Goal: Task Accomplishment & Management: Use online tool/utility

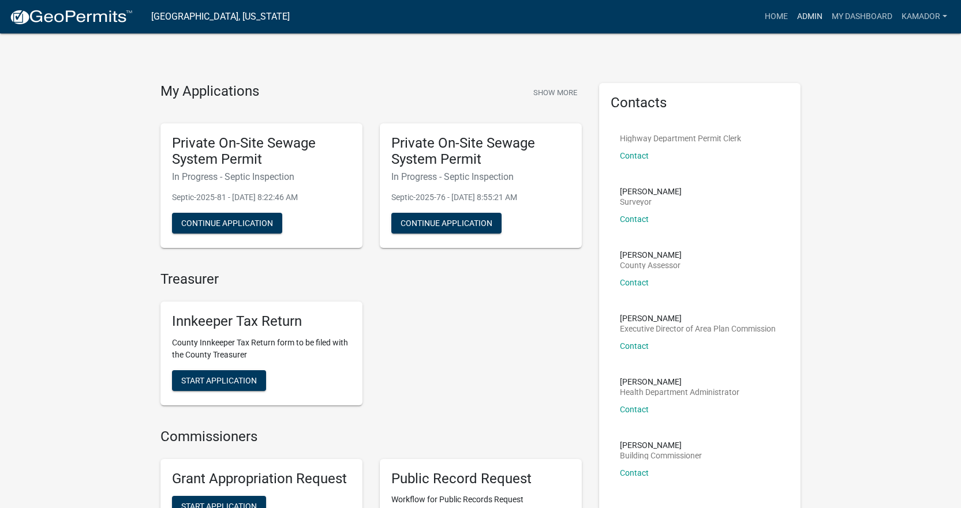
click at [806, 20] on link "Admin" at bounding box center [809, 17] width 35 height 22
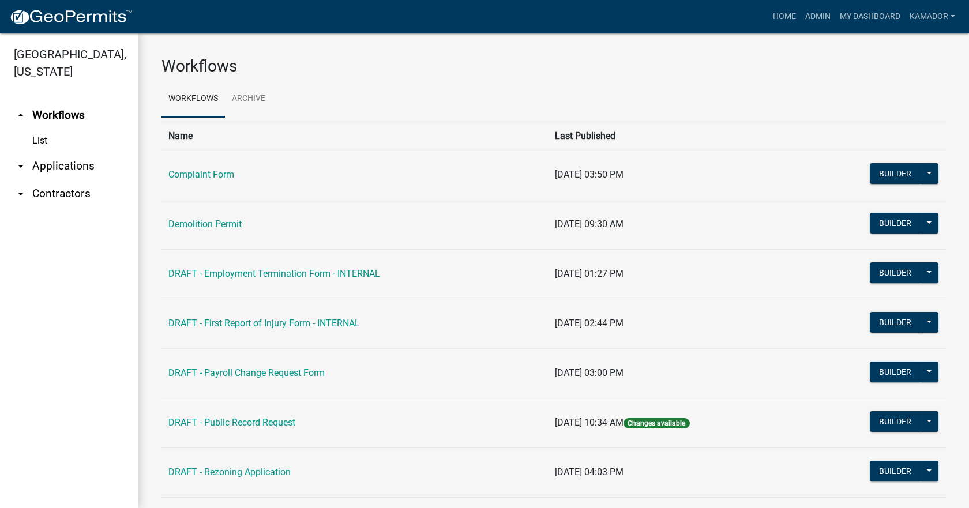
click at [63, 162] on link "arrow_drop_down Applications" at bounding box center [69, 166] width 138 height 28
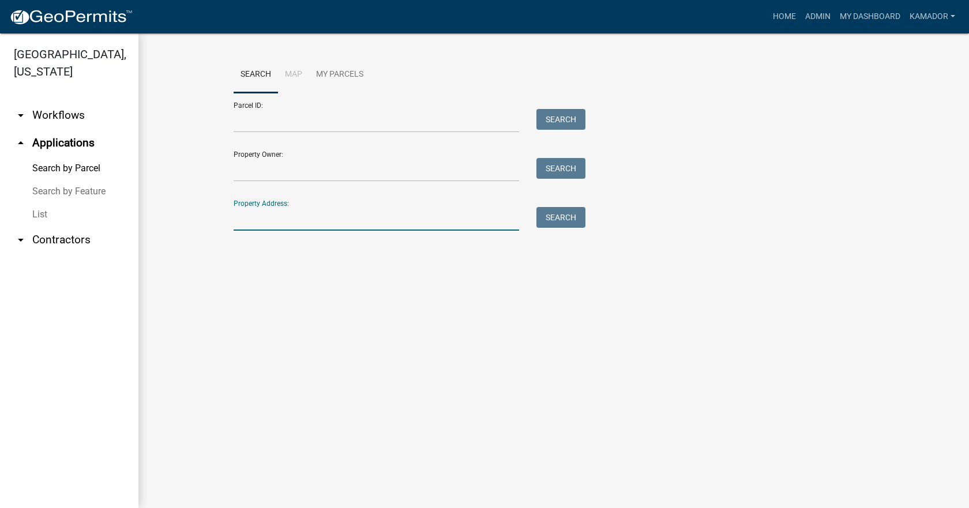
click at [269, 216] on input "Property Address:" at bounding box center [377, 219] width 286 height 24
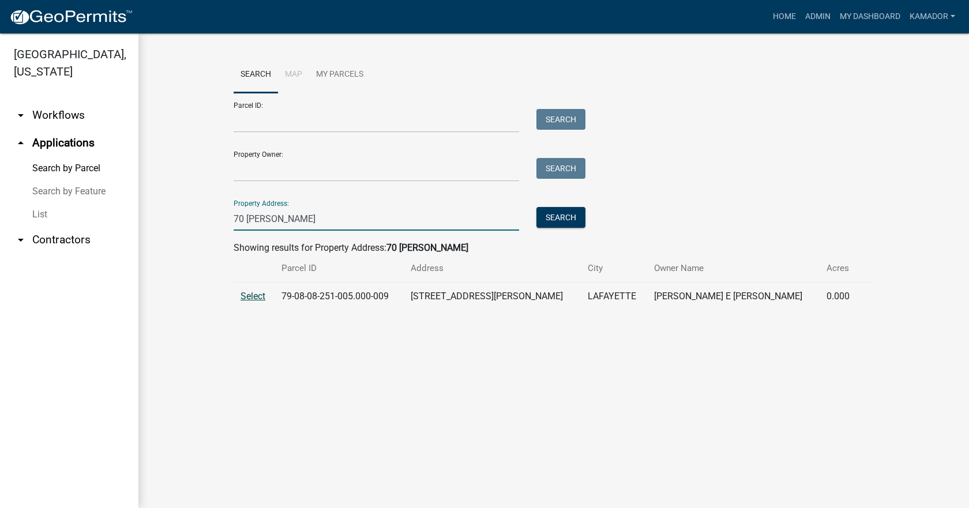
type input "70 gary"
click at [249, 295] on span "Select" at bounding box center [253, 296] width 25 height 11
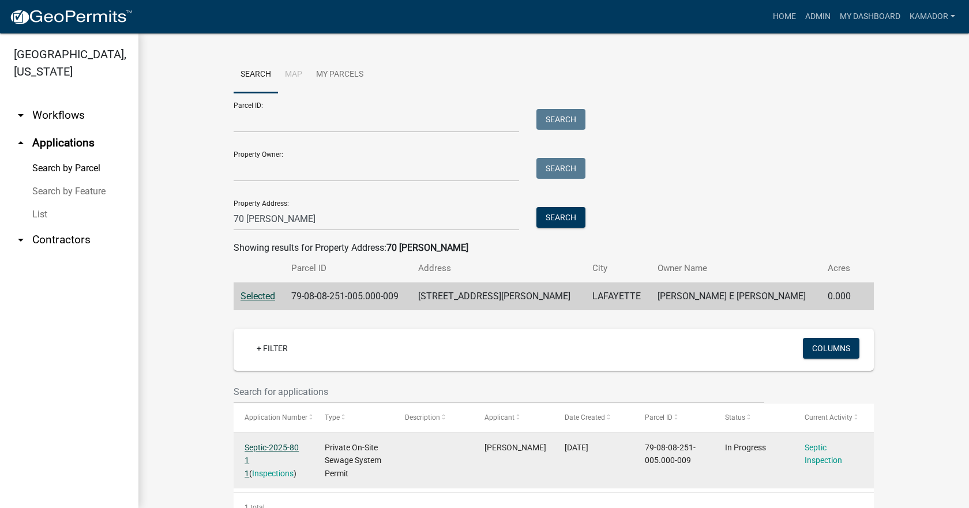
click at [278, 445] on link "Septic-2025-80 1 1" at bounding box center [272, 461] width 54 height 36
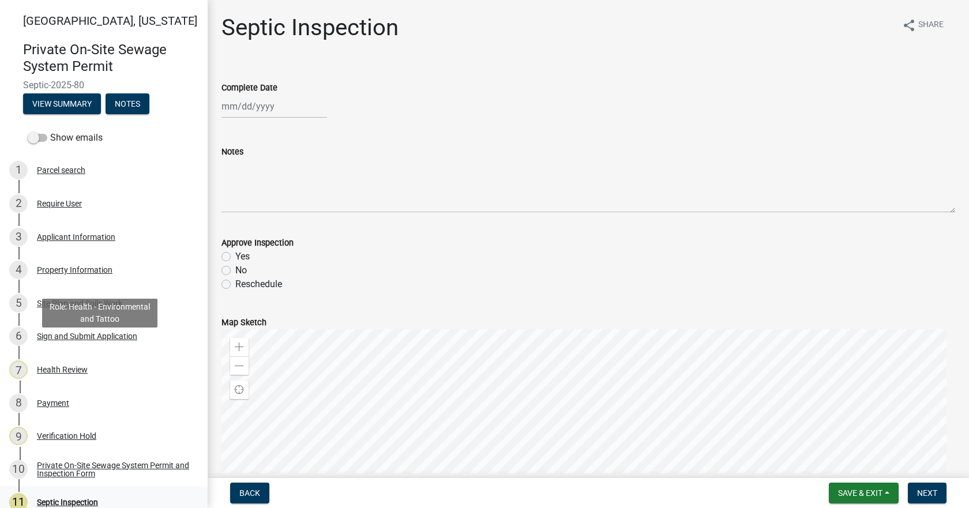
scroll to position [152, 0]
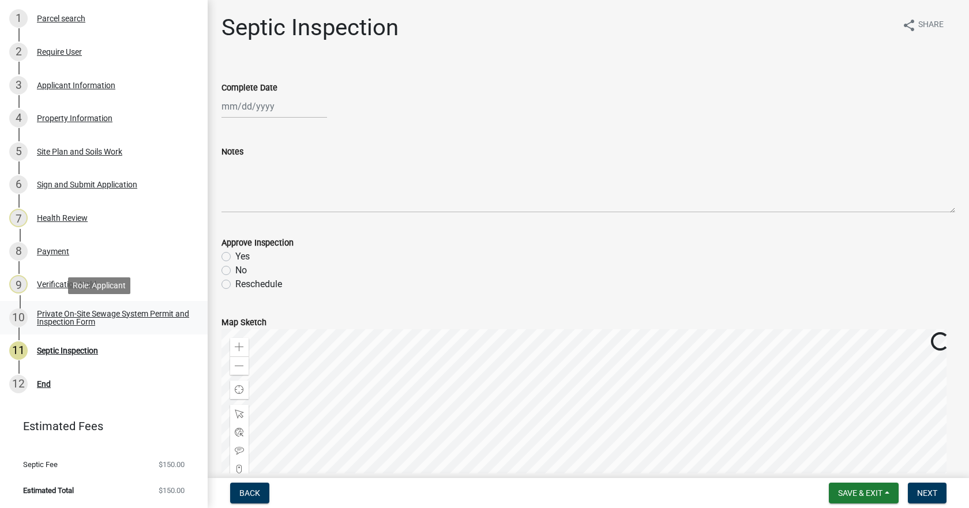
click at [68, 313] on div "Private On-Site Sewage System Permit and Inspection Form" at bounding box center [113, 318] width 152 height 16
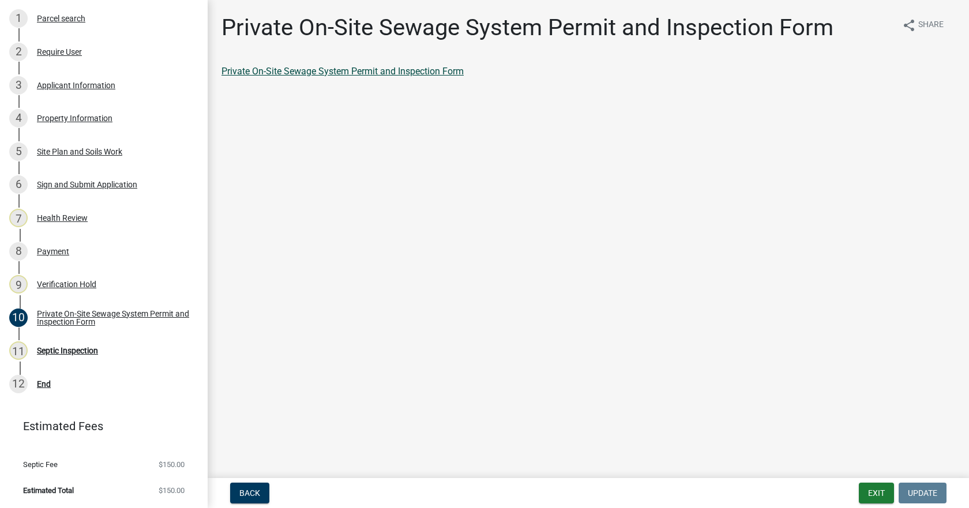
click at [327, 66] on link "Private On-Site Sewage System Permit and Inspection Form" at bounding box center [343, 71] width 242 height 11
